Goal: Check status: Check status

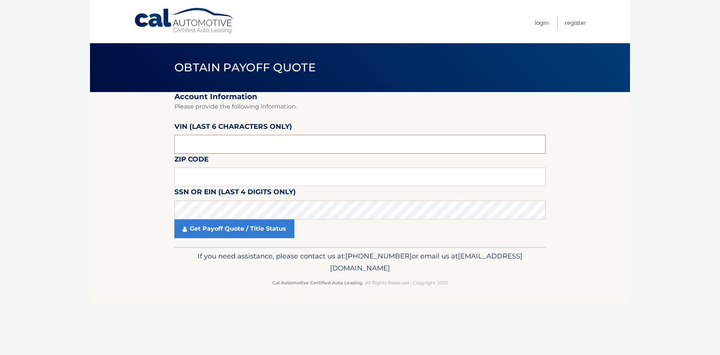
click at [202, 141] on input "text" at bounding box center [359, 144] width 371 height 19
type input "500490"
click at [185, 174] on input "text" at bounding box center [359, 176] width 371 height 19
type input "10590"
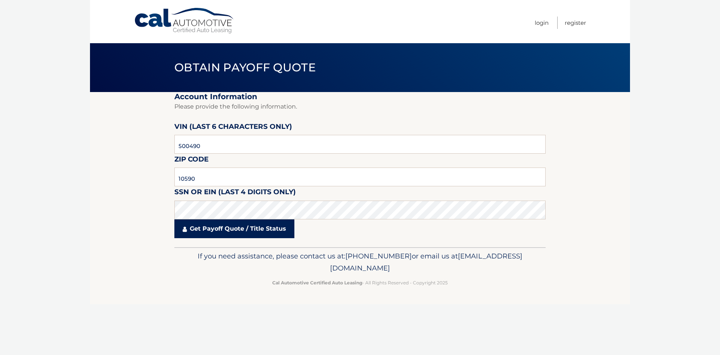
click at [217, 225] on link "Get Payoff Quote / Title Status" at bounding box center [234, 228] width 120 height 19
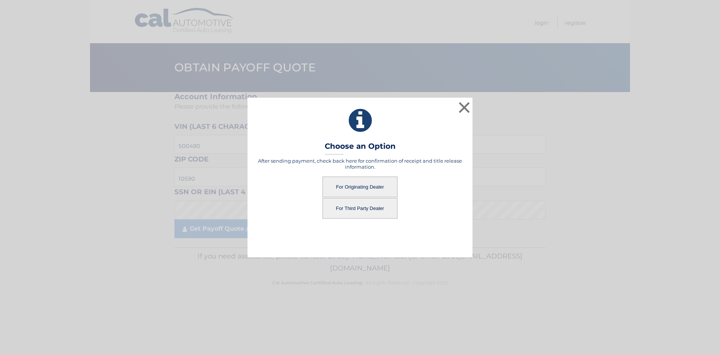
click at [351, 188] on button "For Originating Dealer" at bounding box center [360, 186] width 75 height 21
click at [369, 179] on button "For Originating Dealer" at bounding box center [360, 186] width 75 height 21
